Goal: Task Accomplishment & Management: Use online tool/utility

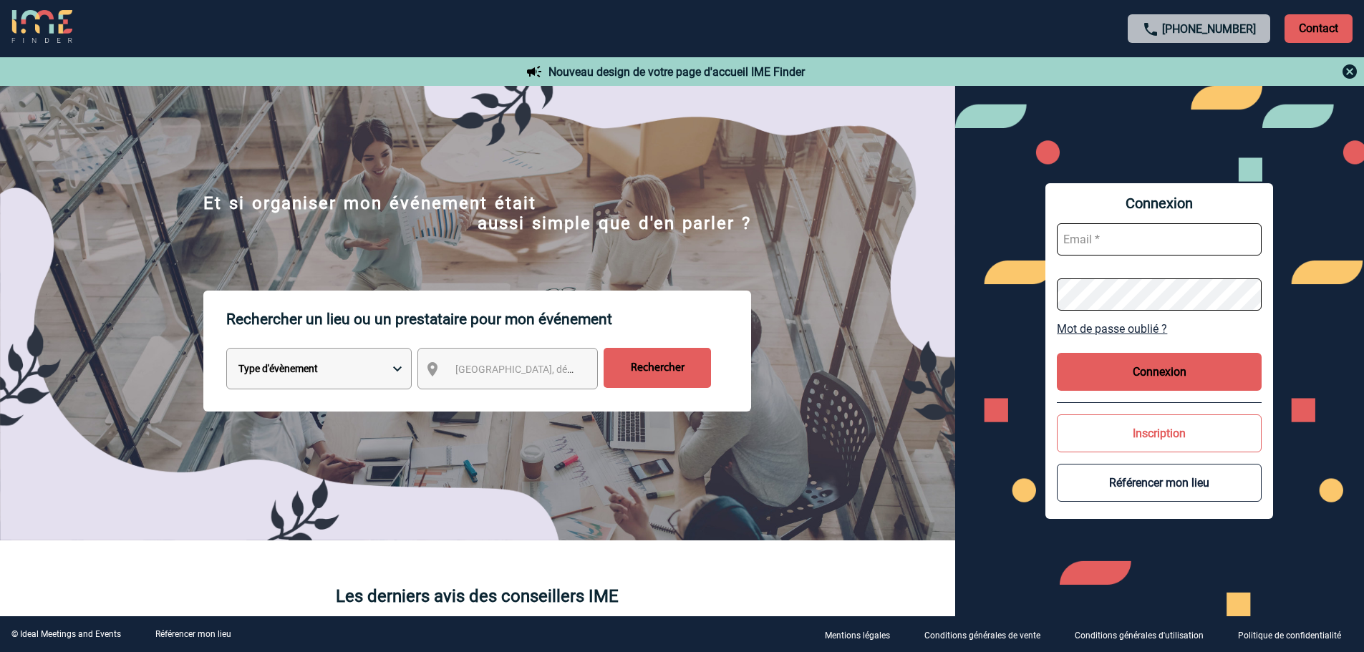
type input "[EMAIL_ADDRESS][DOMAIN_NAME]"
click at [1114, 377] on button "Connexion" at bounding box center [1159, 372] width 205 height 38
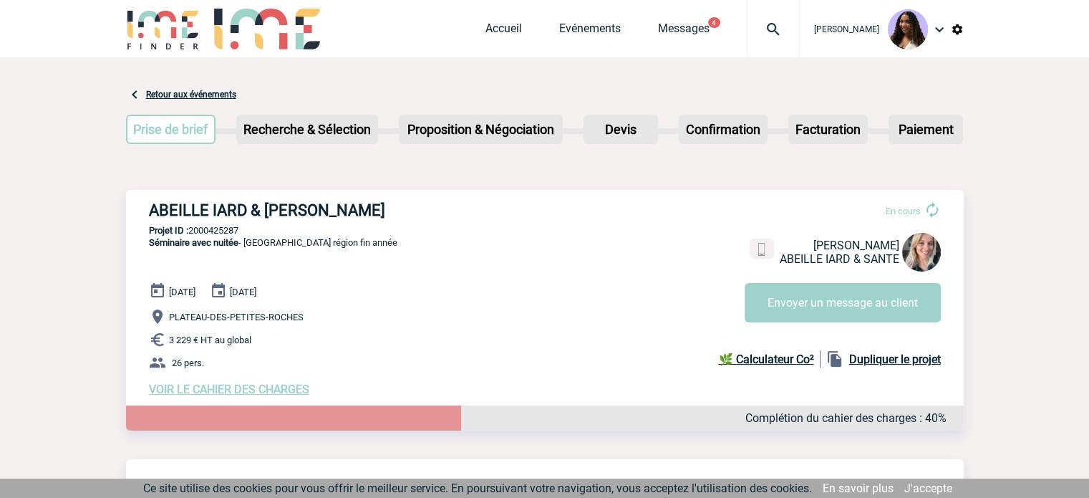
drag, startPoint x: 194, startPoint y: 211, endPoint x: 183, endPoint y: 210, distance: 10.8
click at [192, 211] on h3 "ABEILLE IARD & SANTE - Elise DRAPIER" at bounding box center [364, 210] width 430 height 18
drag, startPoint x: 151, startPoint y: 210, endPoint x: 467, endPoint y: 214, distance: 315.8
click at [467, 214] on h3 "ABEILLE IARD & SANTE - Elise DRAPIER" at bounding box center [364, 210] width 430 height 18
copy h3 "ABEILLE IARD & SANTE - Elise DRAPIER"
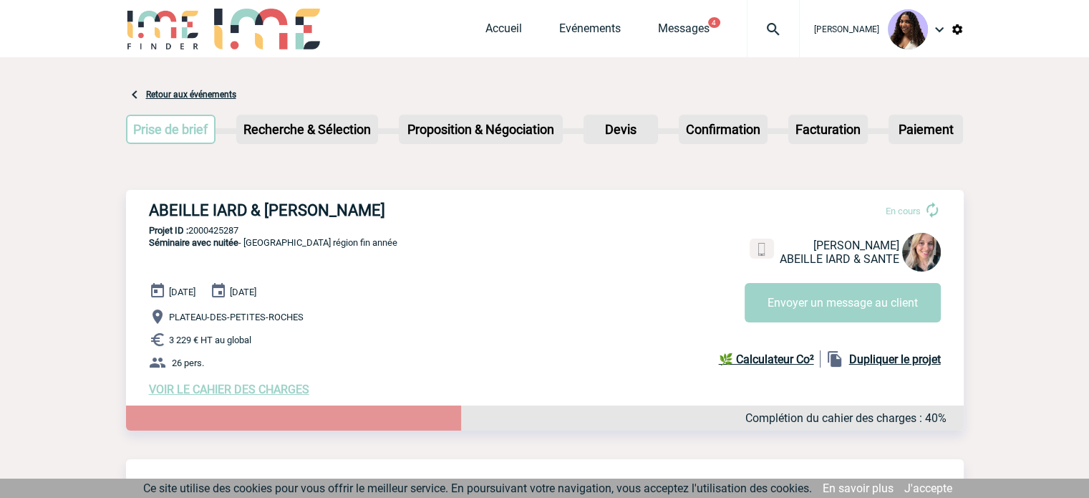
click at [359, 264] on div "ABEILLE IARD & SANTE - Elise DRAPIER En cours Elise DRAPIER ABEILLE IARD & SANT…" at bounding box center [545, 299] width 838 height 218
drag, startPoint x: 261, startPoint y: 227, endPoint x: 190, endPoint y: 230, distance: 71.0
click at [190, 230] on p "Projet ID : 2000425287" at bounding box center [545, 230] width 838 height 11
copy p "2000425287"
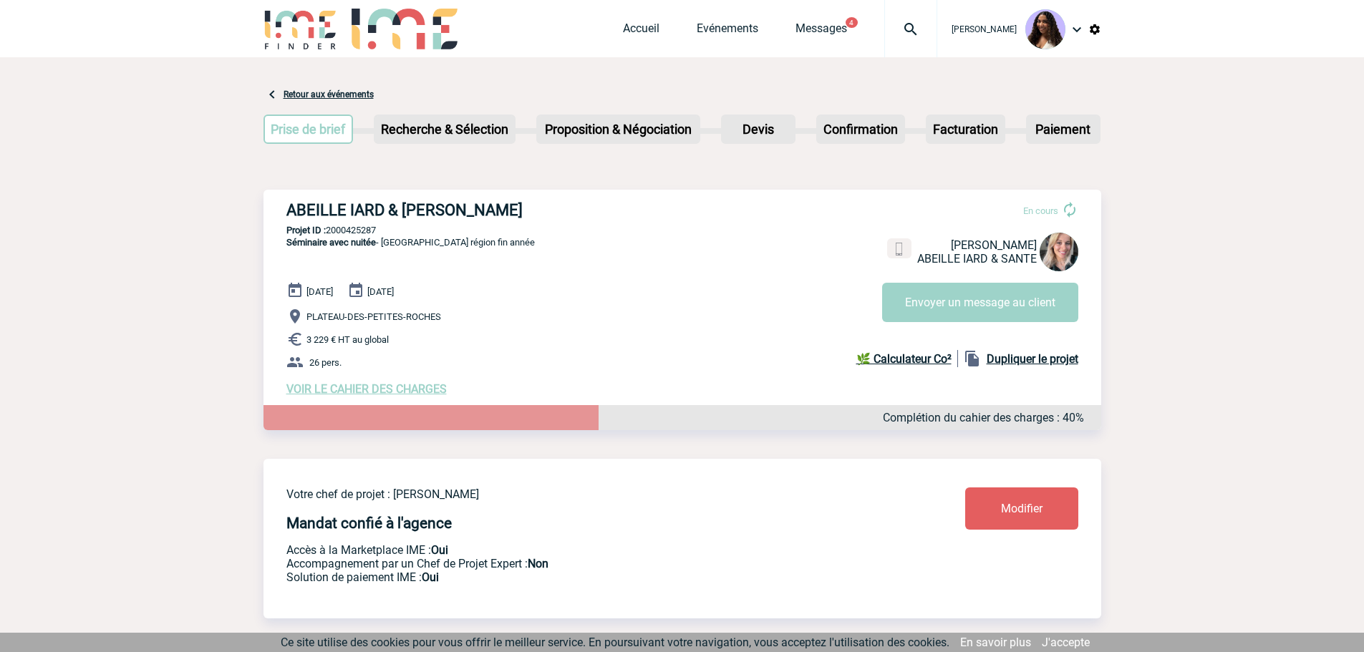
click at [294, 231] on b "Projet ID :" at bounding box center [305, 230] width 39 height 11
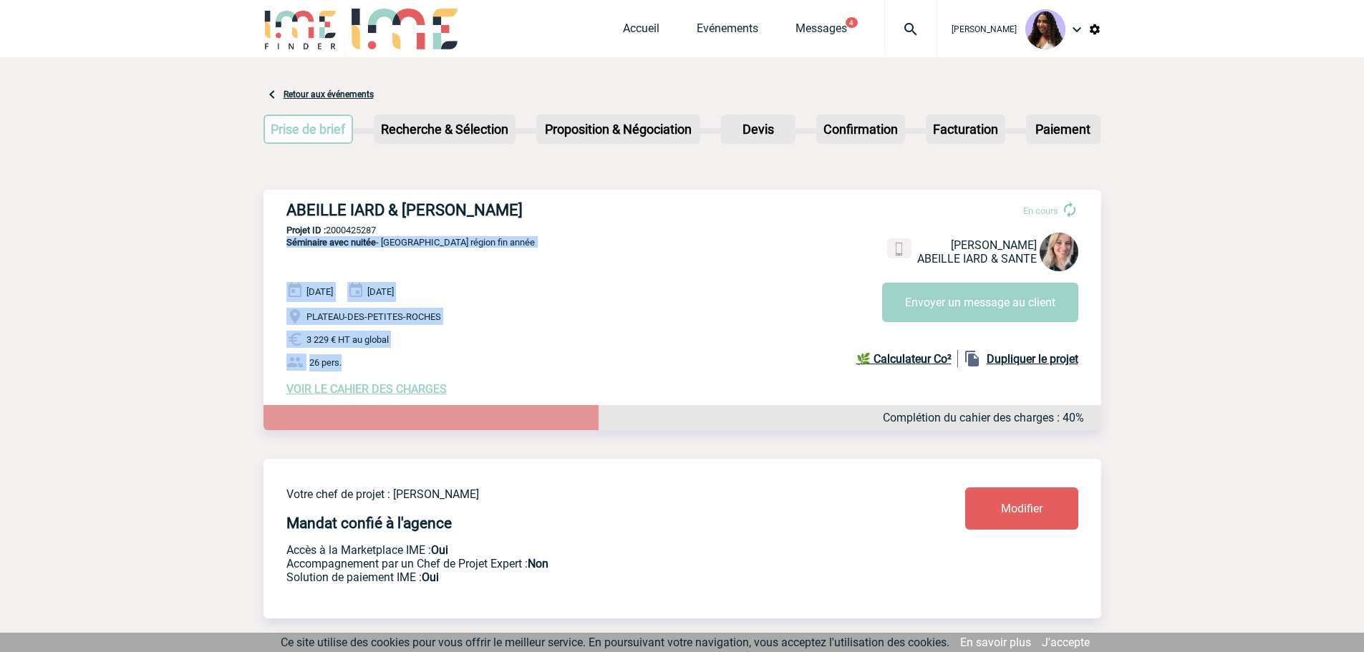
drag, startPoint x: 281, startPoint y: 250, endPoint x: 464, endPoint y: 354, distance: 210.4
click at [464, 354] on div "ABEILLE IARD & SANTE - Elise DRAPIER En cours Elise DRAPIER ABEILLE IARD & SANT…" at bounding box center [683, 299] width 838 height 218
copy div "Séminaire avec nuitée - Réunion région fin année 09 Décembre 2025 11 Décembre 2…"
click at [376, 392] on span "VOIR LE CAHIER DES CHARGES" at bounding box center [366, 389] width 160 height 14
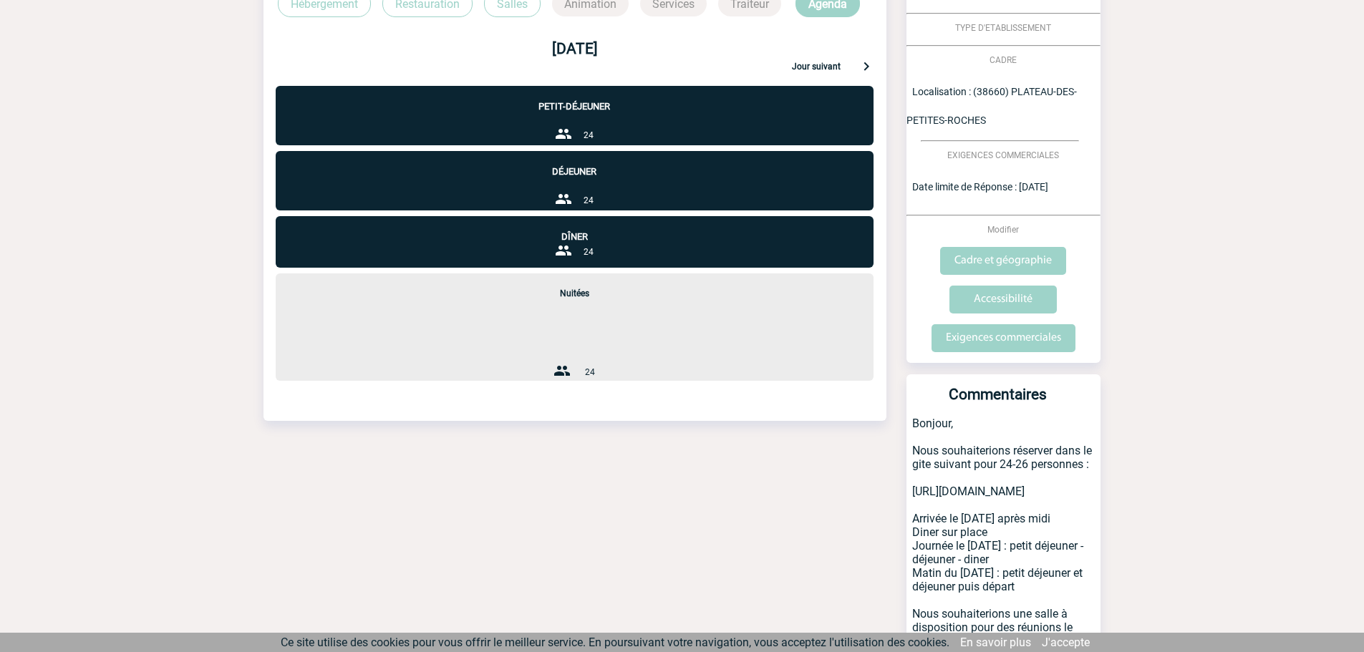
scroll to position [523, 0]
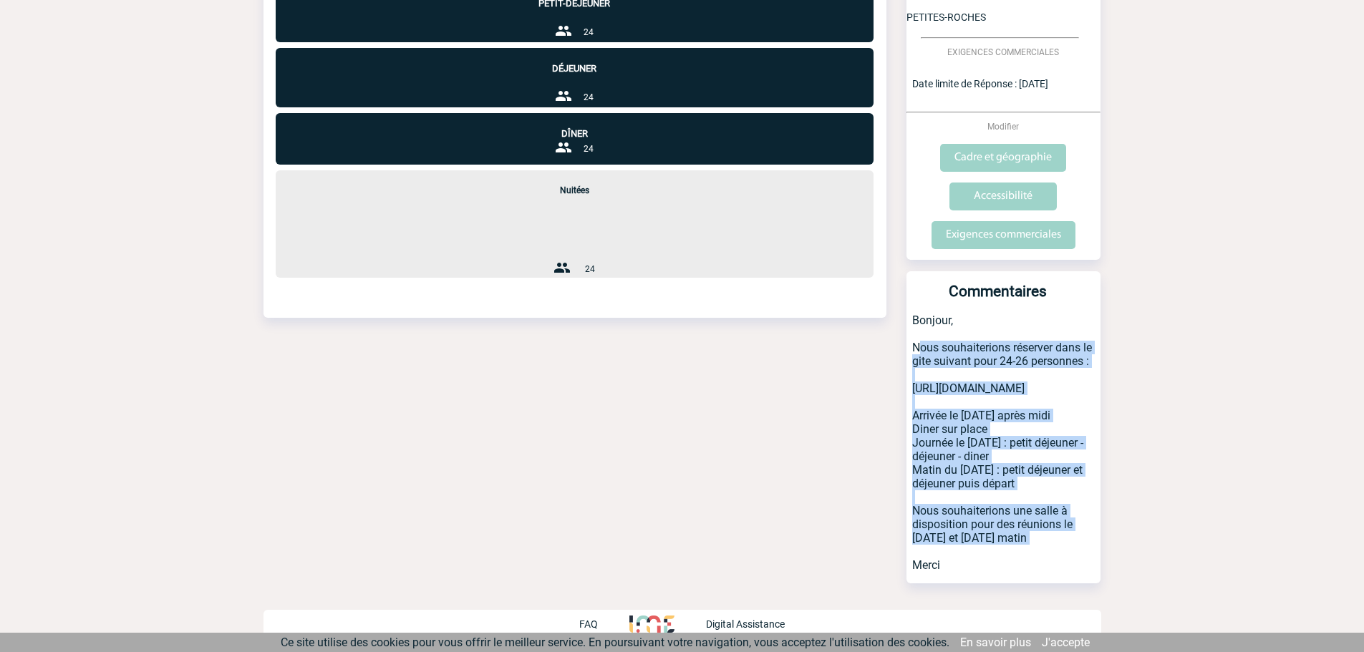
drag, startPoint x: 909, startPoint y: 342, endPoint x: 1069, endPoint y: 553, distance: 264.3
click at [1069, 553] on p "Bonjour, Nous souhaiterions réserver dans le gite suivant pour 24-26 personnes …" at bounding box center [1004, 449] width 194 height 270
click at [1070, 543] on p "Bonjour, Nous souhaiterions réserver dans le gite suivant pour 24-26 personnes …" at bounding box center [1004, 449] width 194 height 270
copy p "Nous souhaiterions réserver dans le gite suivant pour 24-26 personnes : https:/…"
click at [1079, 540] on p "Bonjour, Nous souhaiterions réserver dans le gite suivant pour 24-26 personnes …" at bounding box center [1004, 449] width 194 height 270
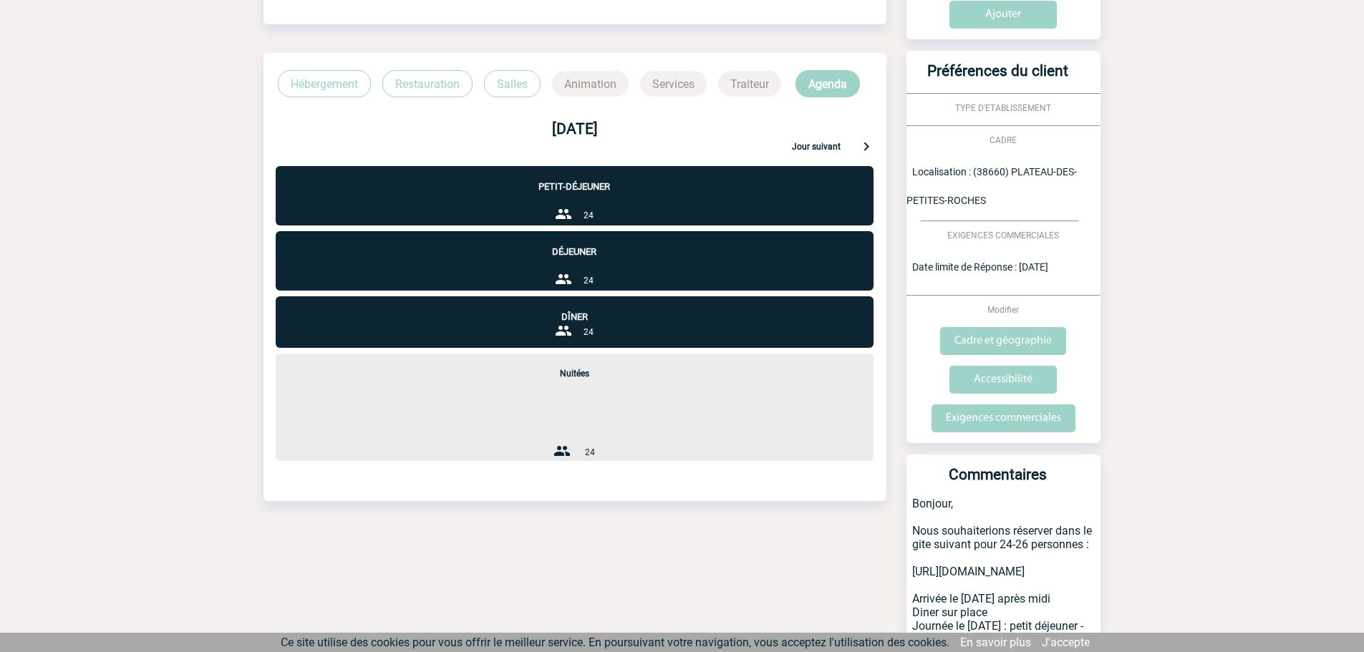
scroll to position [309, 0]
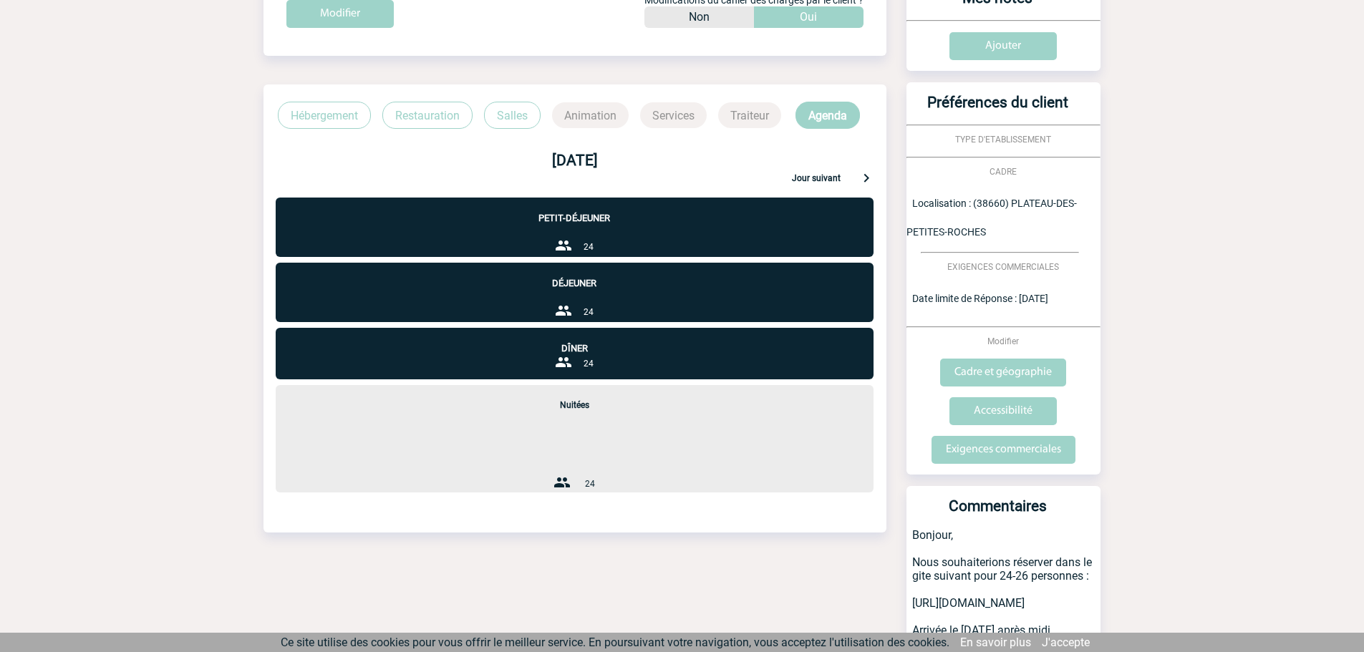
click at [829, 173] on p "Jour suivant" at bounding box center [816, 179] width 49 height 13
click at [830, 173] on p "Jour suivant" at bounding box center [816, 179] width 49 height 13
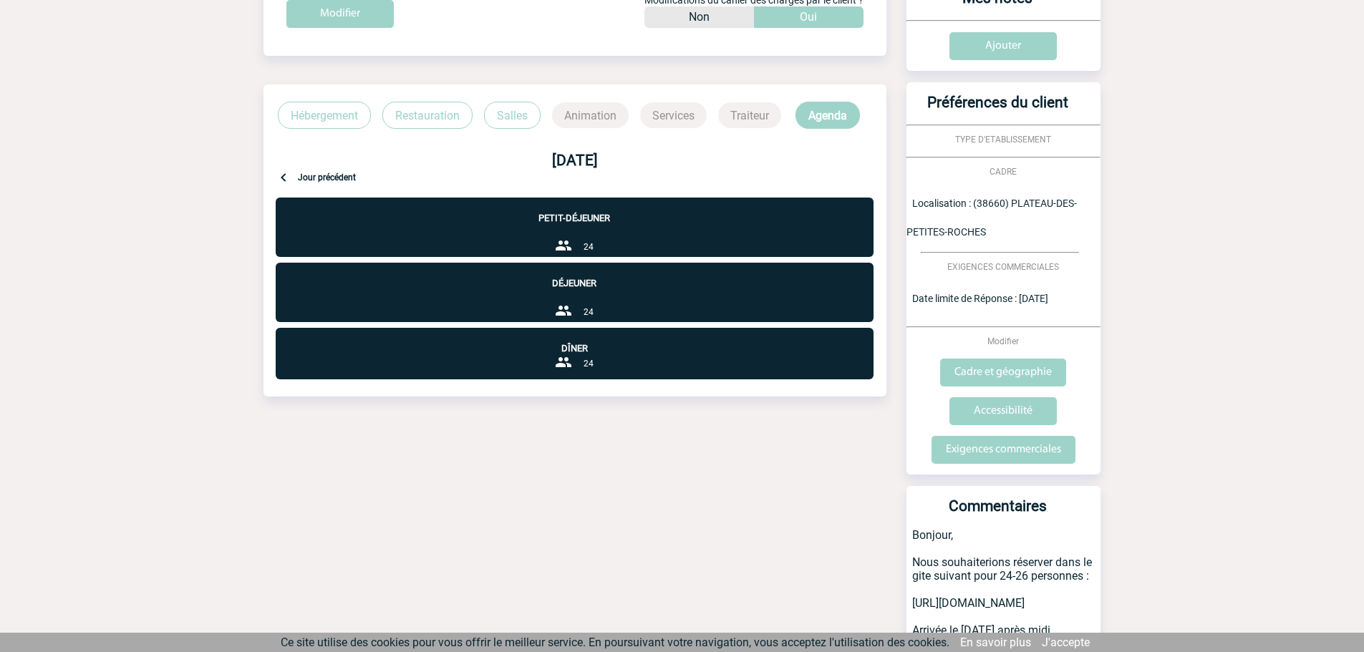
click at [431, 110] on p "Restauration" at bounding box center [427, 115] width 90 height 27
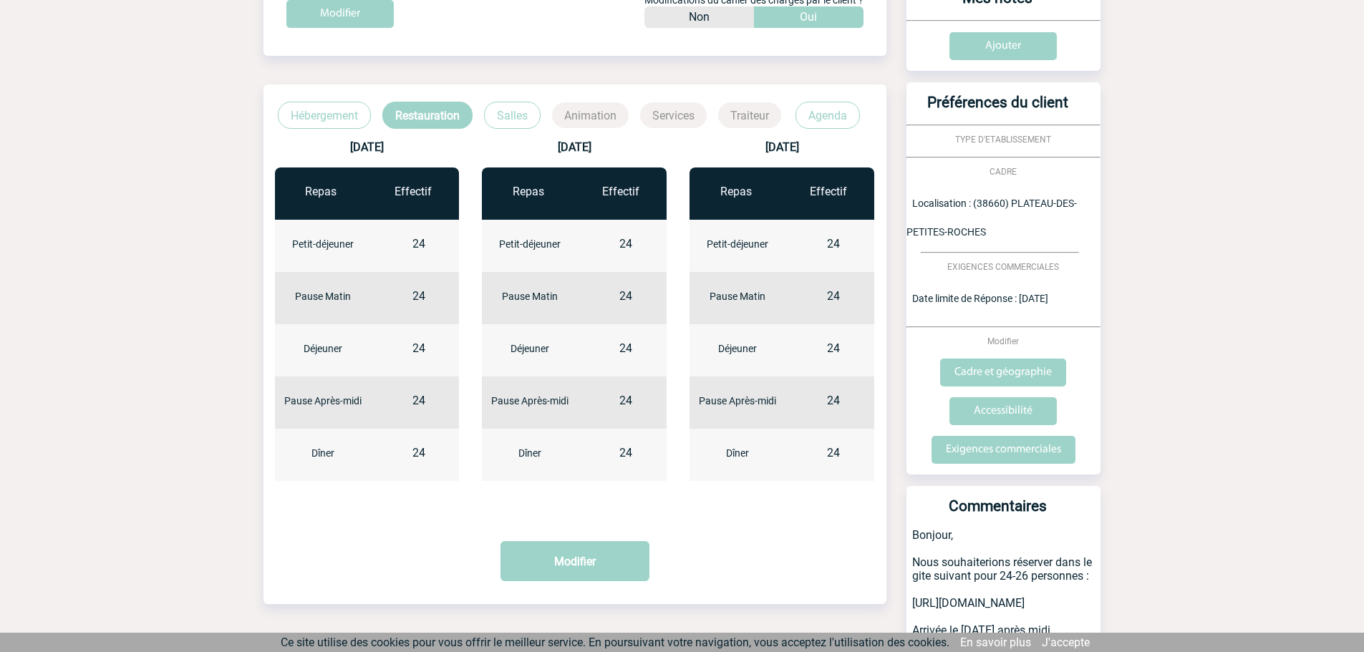
click at [532, 123] on p "Salles" at bounding box center [512, 115] width 57 height 27
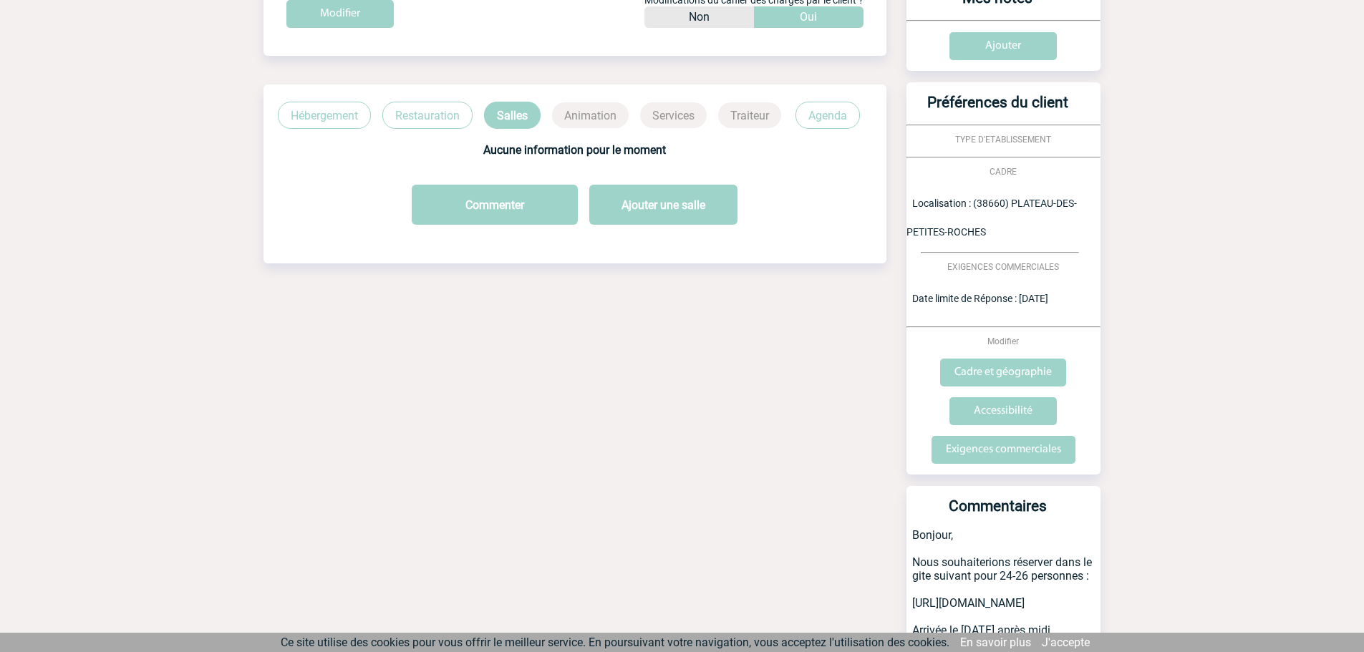
click at [848, 108] on p "Agenda" at bounding box center [828, 115] width 64 height 27
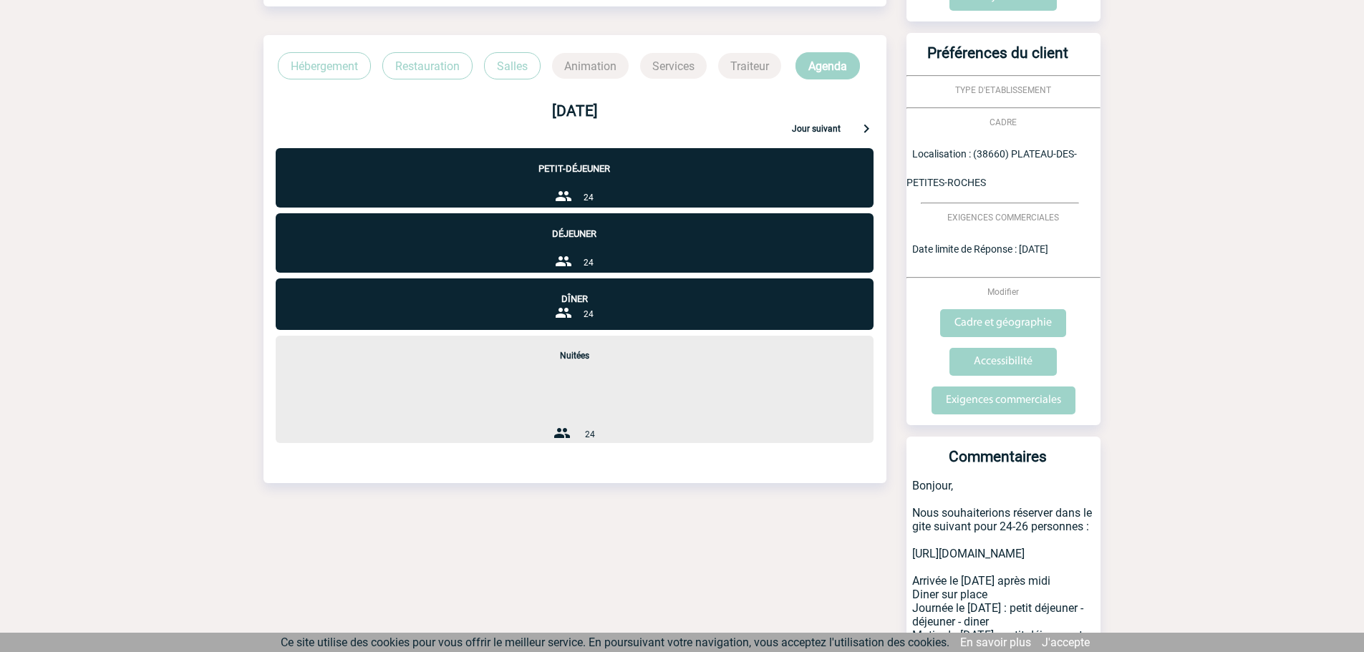
scroll to position [261, 0]
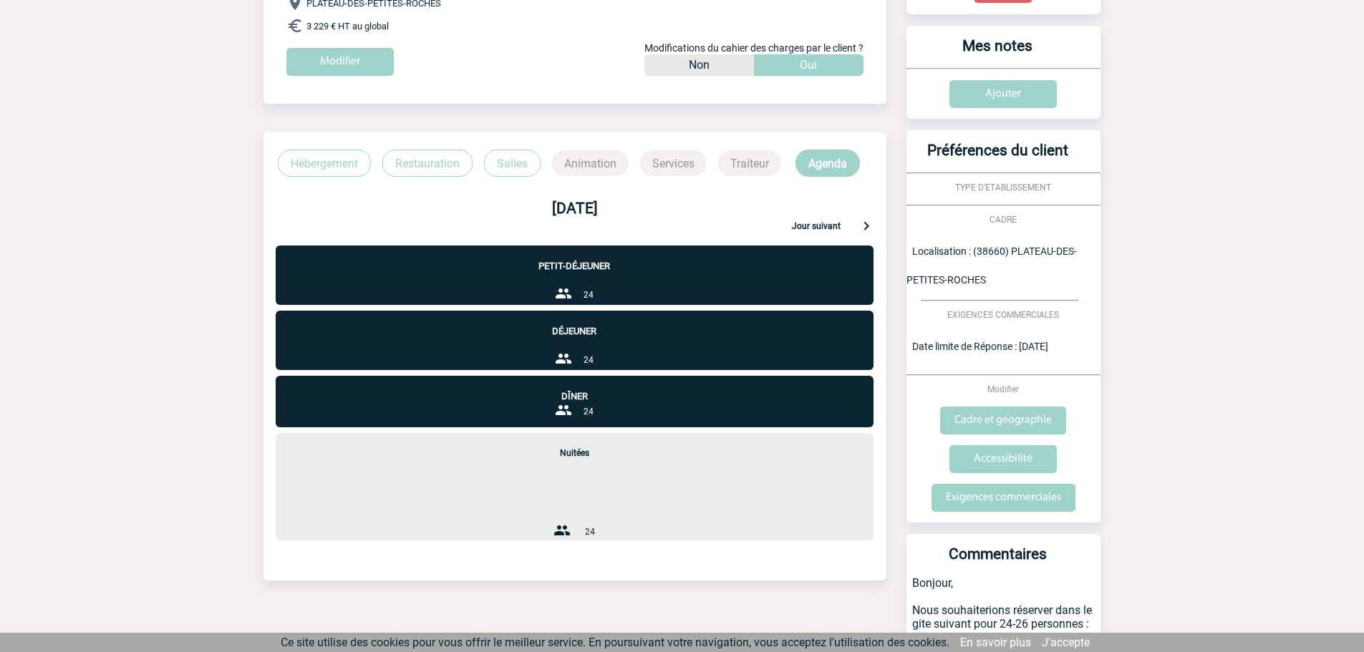
click at [340, 161] on p "Hébergement" at bounding box center [324, 163] width 93 height 27
